Goal: Task Accomplishment & Management: Complete application form

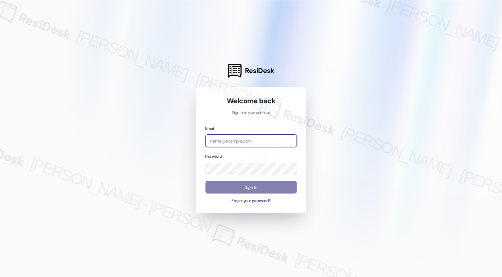
click at [249, 145] on input "email" at bounding box center [251, 141] width 91 height 13
click at [234, 141] on input "email" at bounding box center [251, 141] width 91 height 13
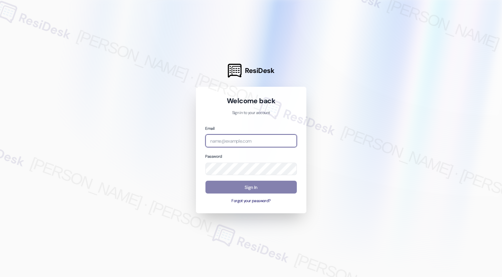
click at [234, 141] on input "email" at bounding box center [251, 141] width 91 height 13
click at [220, 140] on input "email" at bounding box center [251, 141] width 91 height 13
click at [160, 98] on div at bounding box center [251, 138] width 502 height 277
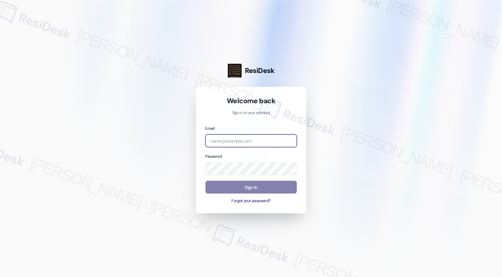
click at [242, 138] on input "email" at bounding box center [251, 141] width 91 height 13
click at [92, 171] on div at bounding box center [251, 138] width 502 height 277
click at [234, 139] on input "home now" at bounding box center [251, 141] width 91 height 13
click at [229, 141] on input "home now" at bounding box center [251, 141] width 91 height 13
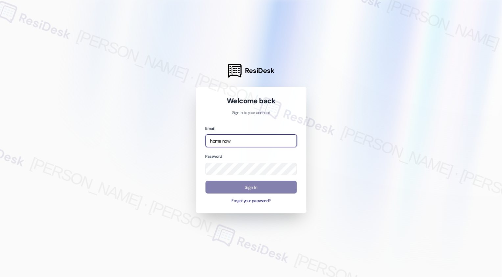
click at [229, 141] on input "home now" at bounding box center [251, 141] width 91 height 13
type input "automated-surveys-home_now_properties-[PERSON_NAME].[PERSON_NAME]@home_now_[DOM…"
